Goal: Information Seeking & Learning: Learn about a topic

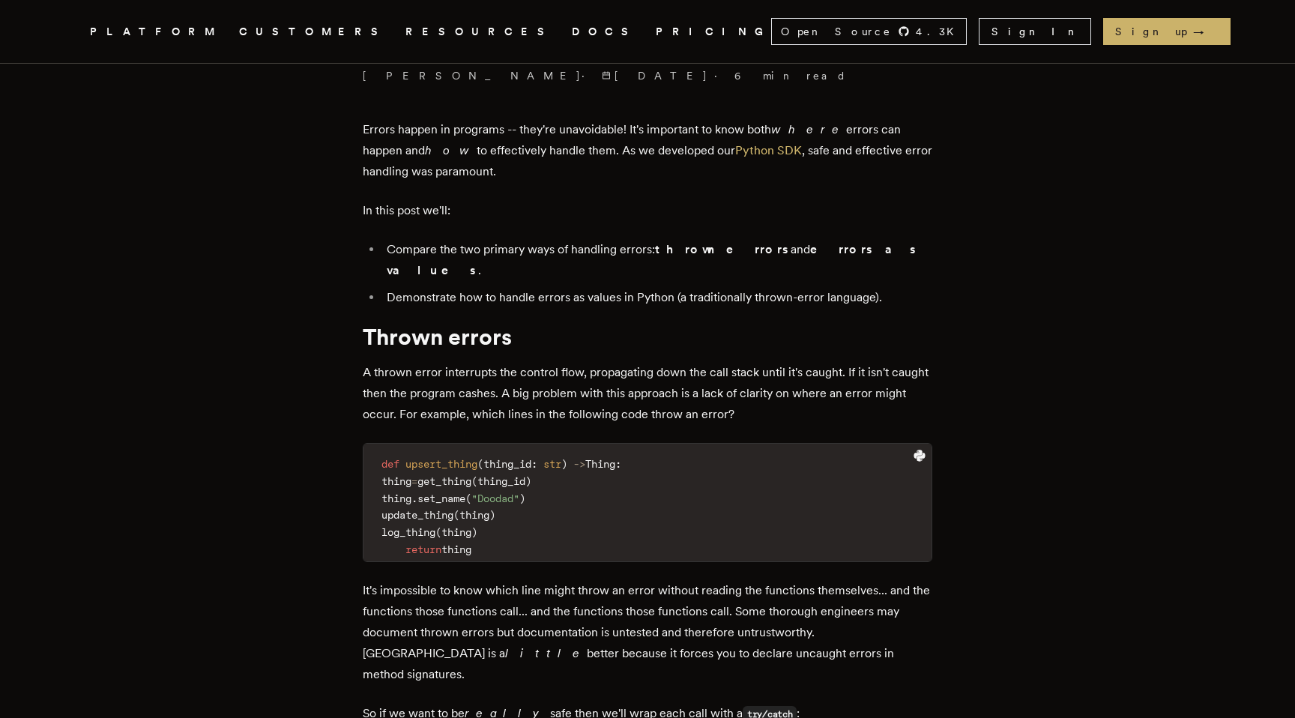
scroll to position [511, 0]
drag, startPoint x: 466, startPoint y: 278, endPoint x: 485, endPoint y: 279, distance: 19.5
click at [485, 285] on li "Demonstrate how to handle errors as values in Python (a traditionally thrown-er…" at bounding box center [657, 295] width 550 height 21
drag, startPoint x: 492, startPoint y: 281, endPoint x: 674, endPoint y: 279, distance: 181.3
click at [674, 285] on li "Demonstrate how to handle errors as values in Python (a traditionally thrown-er…" at bounding box center [657, 295] width 550 height 21
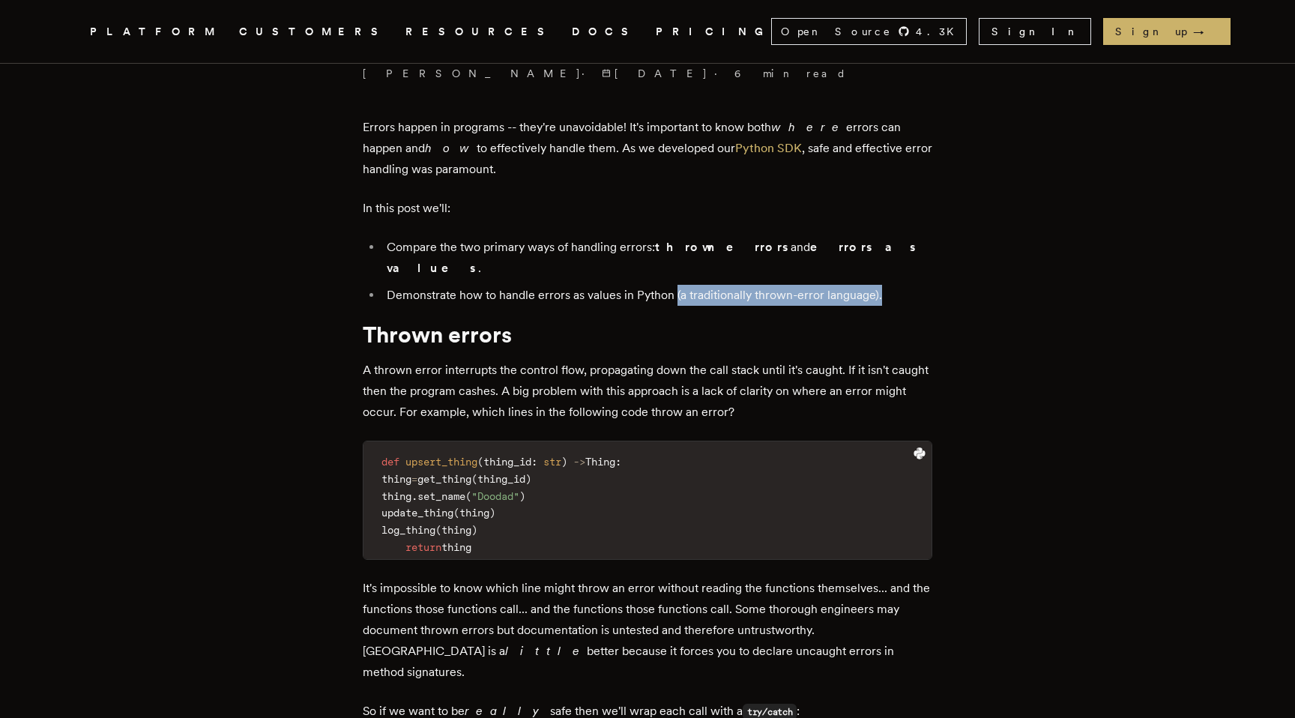
drag, startPoint x: 679, startPoint y: 277, endPoint x: 952, endPoint y: 277, distance: 272.7
drag, startPoint x: 950, startPoint y: 278, endPoint x: 366, endPoint y: 273, distance: 584.4
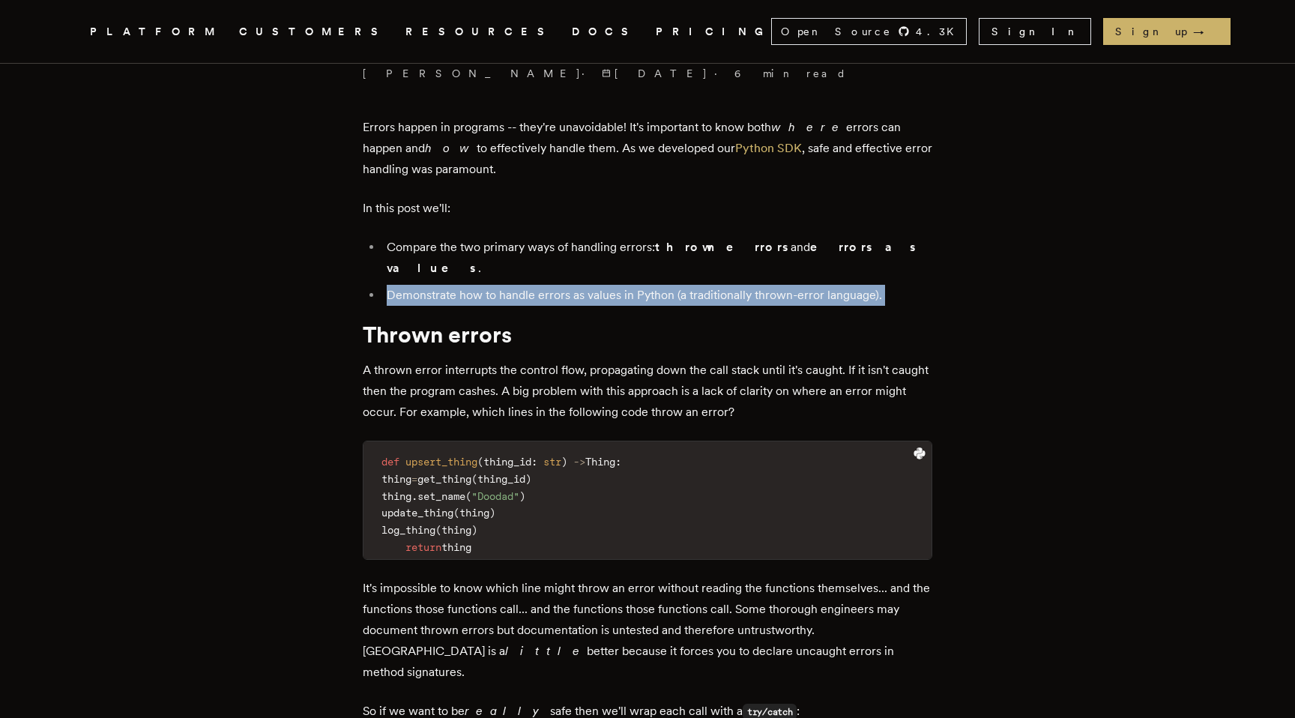
drag, startPoint x: 366, startPoint y: 273, endPoint x: 986, endPoint y: 265, distance: 620.4
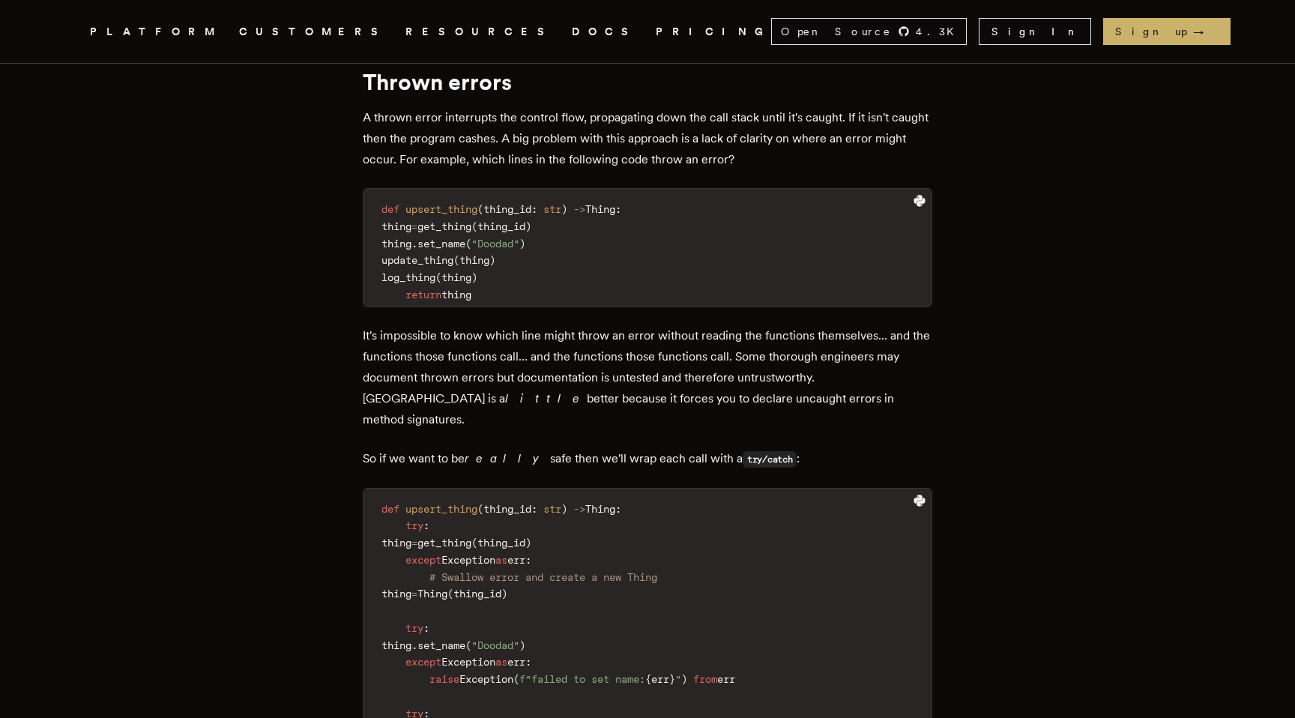
scroll to position [765, 0]
drag, startPoint x: 524, startPoint y: 353, endPoint x: 597, endPoint y: 350, distance: 73.5
click at [598, 350] on p "It's impossible to know which line might throw an error without reading the fun…" at bounding box center [647, 376] width 569 height 105
drag, startPoint x: 623, startPoint y: 351, endPoint x: 784, endPoint y: 348, distance: 161.1
click at [784, 348] on p "It's impossible to know which line might throw an error without reading the fun…" at bounding box center [647, 376] width 569 height 105
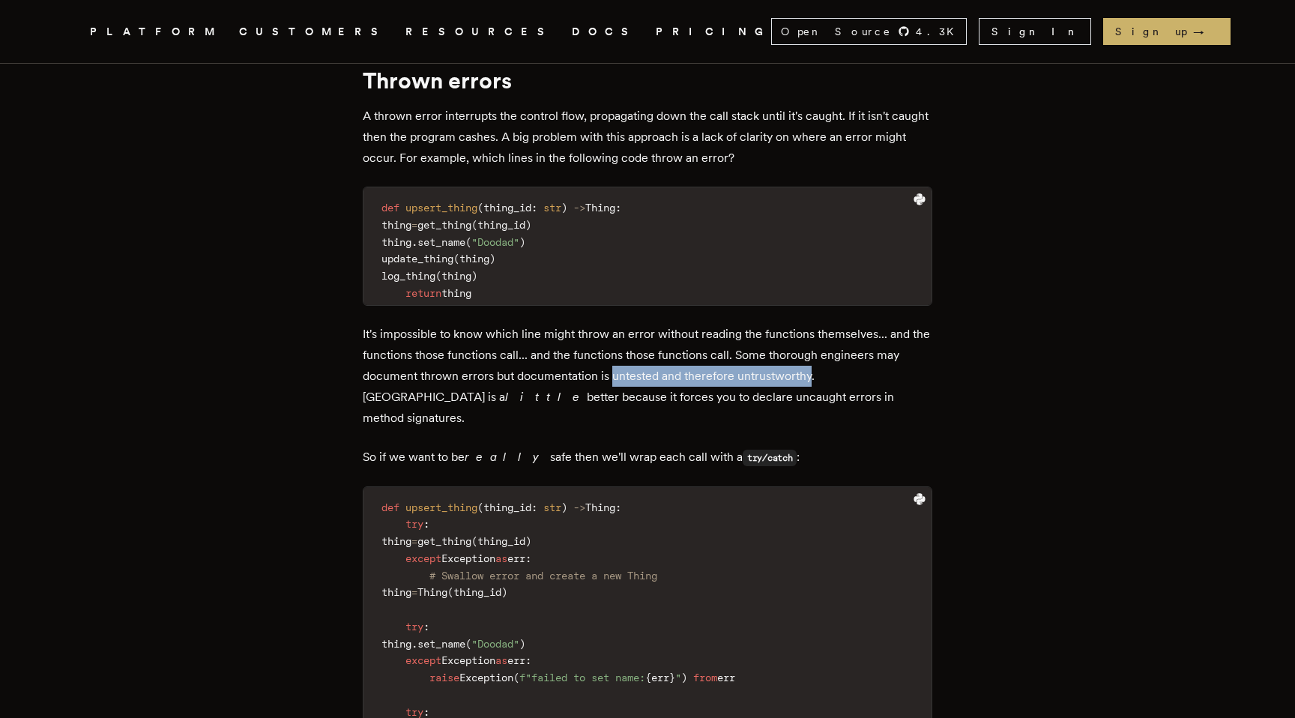
drag, startPoint x: 814, startPoint y: 352, endPoint x: 616, endPoint y: 357, distance: 198.6
click at [616, 357] on p "It's impossible to know which line might throw an error without reading the fun…" at bounding box center [647, 376] width 569 height 105
drag, startPoint x: 811, startPoint y: 351, endPoint x: 741, endPoint y: 352, distance: 70.4
click at [741, 352] on p "It's impossible to know which line might throw an error without reading the fun…" at bounding box center [647, 376] width 569 height 105
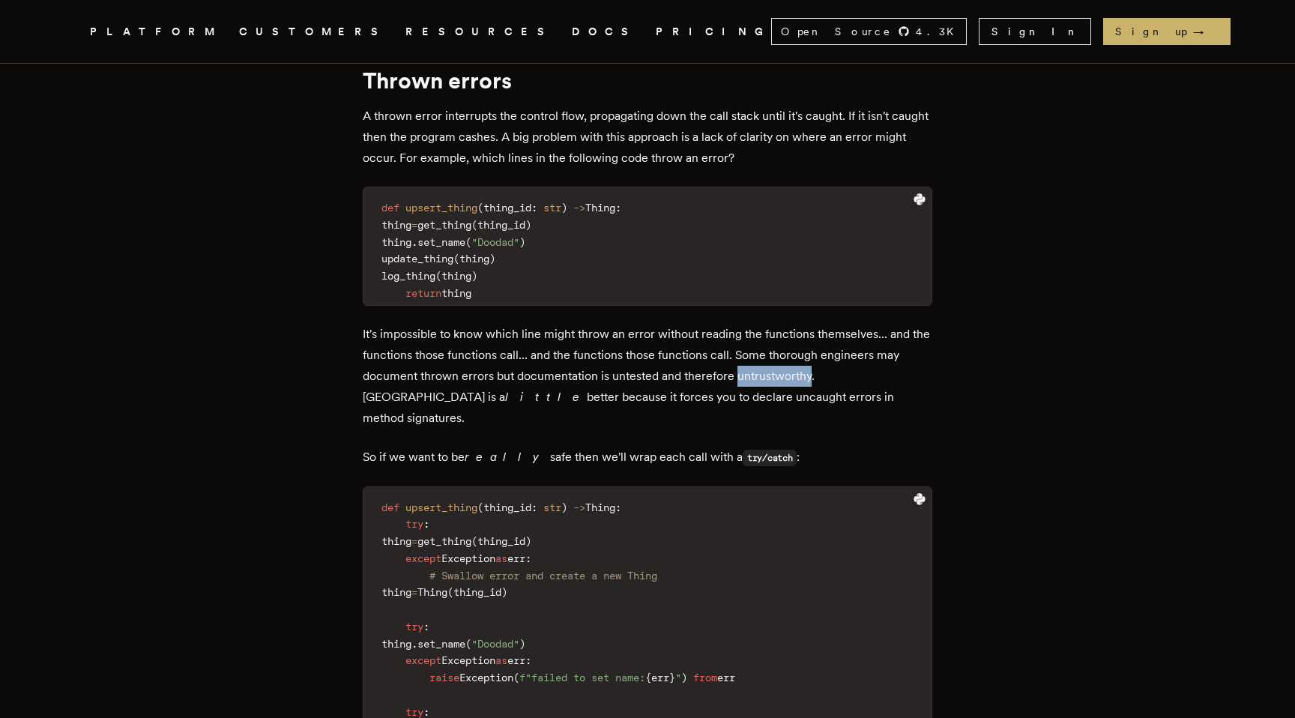
click at [741, 352] on p "It's impossible to know which line might throw an error without reading the fun…" at bounding box center [647, 376] width 569 height 105
drag, startPoint x: 739, startPoint y: 378, endPoint x: 768, endPoint y: 378, distance: 29.2
click at [748, 378] on p "It's impossible to know which line might throw an error without reading the fun…" at bounding box center [647, 376] width 569 height 105
click at [768, 378] on p "It's impossible to know which line might throw an error without reading the fun…" at bounding box center [647, 376] width 569 height 105
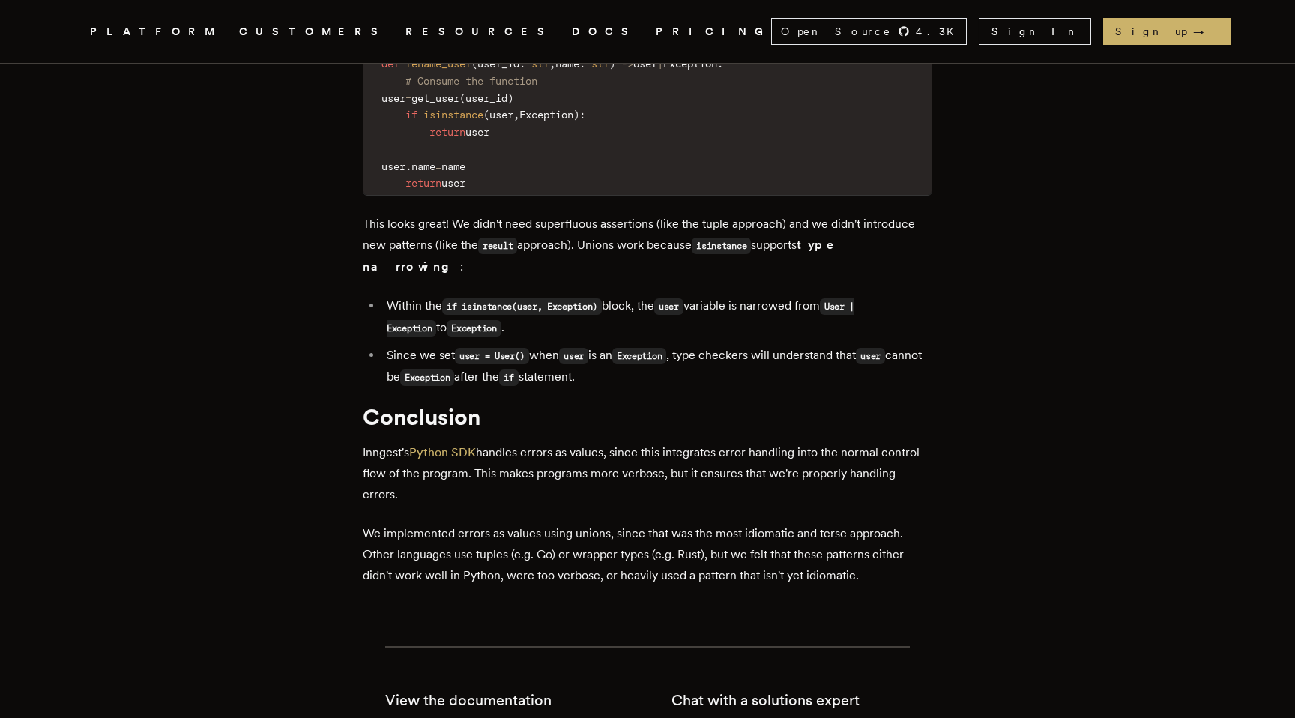
scroll to position [4473, 0]
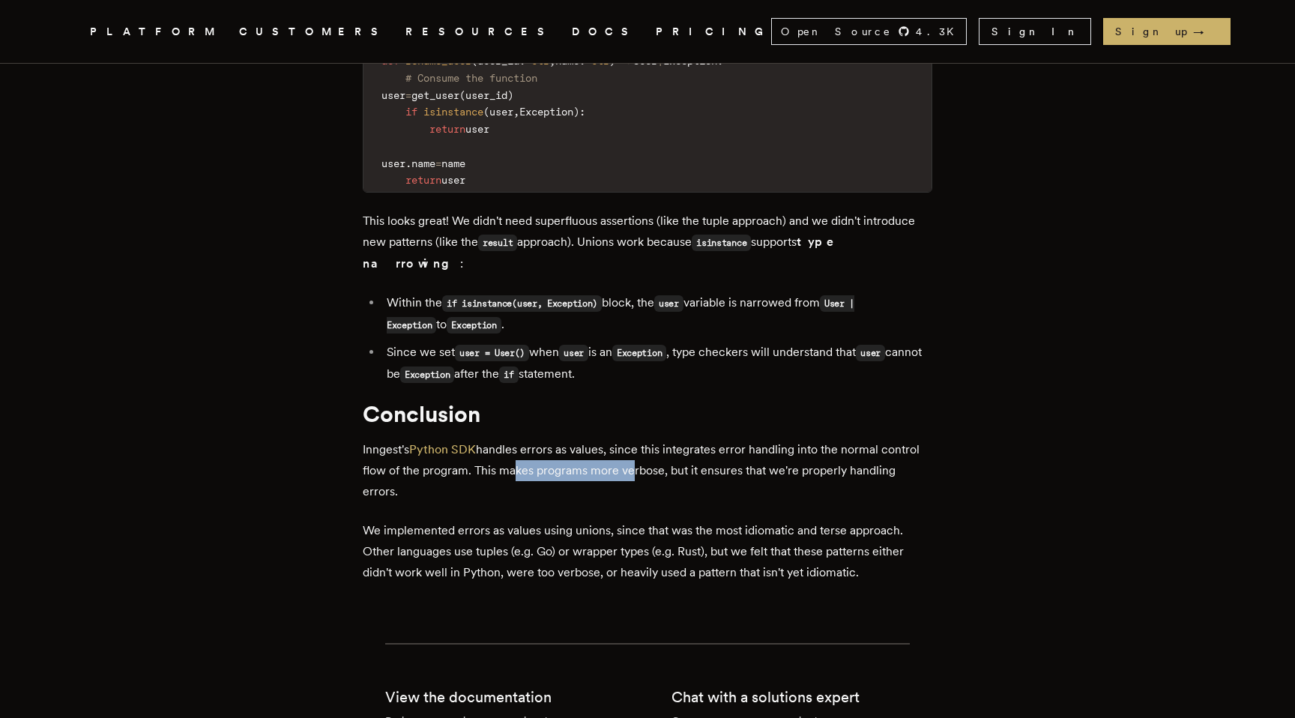
drag, startPoint x: 516, startPoint y: 398, endPoint x: 633, endPoint y: 402, distance: 117.0
click at [633, 439] on p "Inngest's Python SDK handles errors as values, since this integrates error hand…" at bounding box center [647, 470] width 569 height 63
click at [632, 439] on p "Inngest's Python SDK handles errors as values, since this integrates error hand…" at bounding box center [647, 470] width 569 height 63
